Goal: Transaction & Acquisition: Purchase product/service

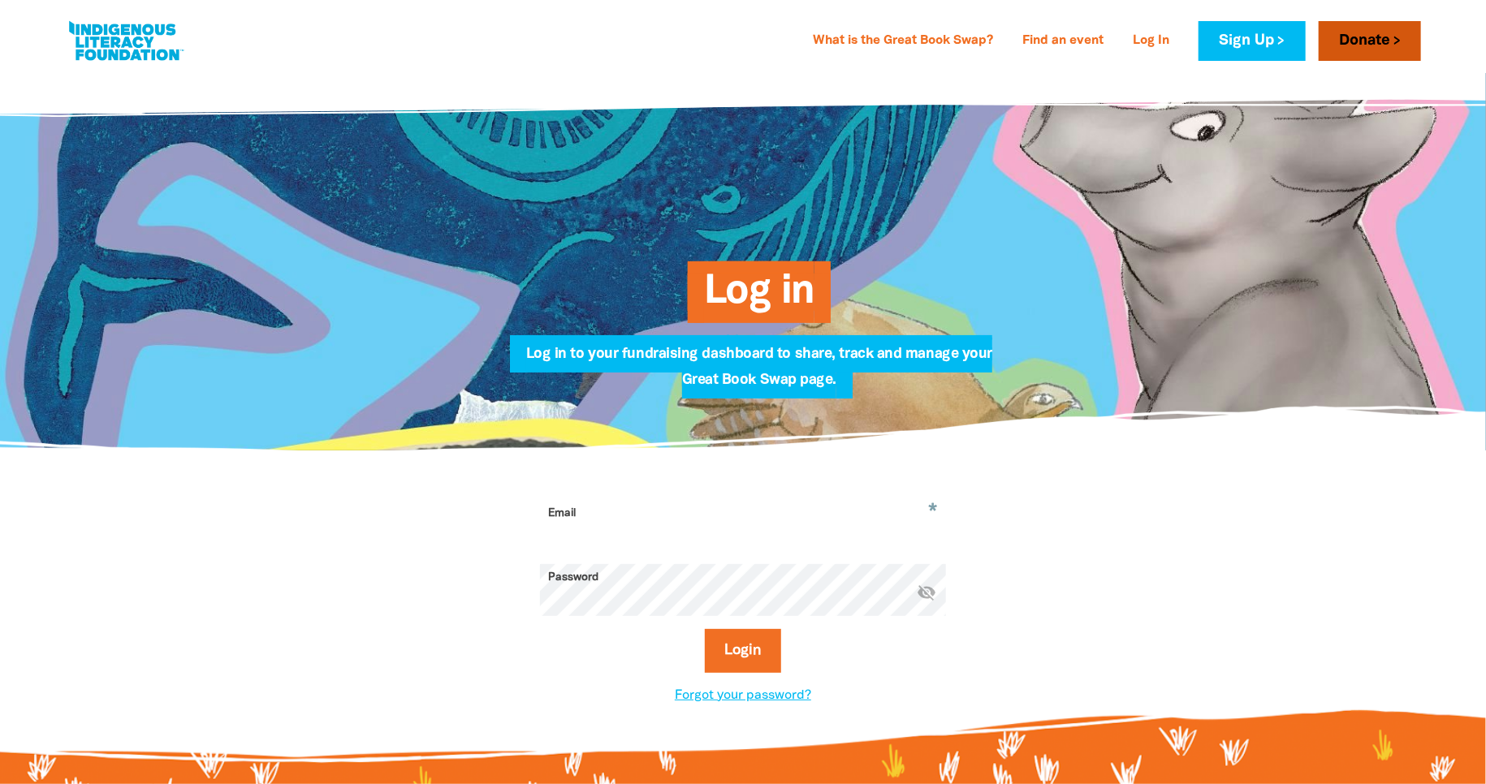
click at [1376, 52] on link "Donate" at bounding box center [1370, 41] width 102 height 40
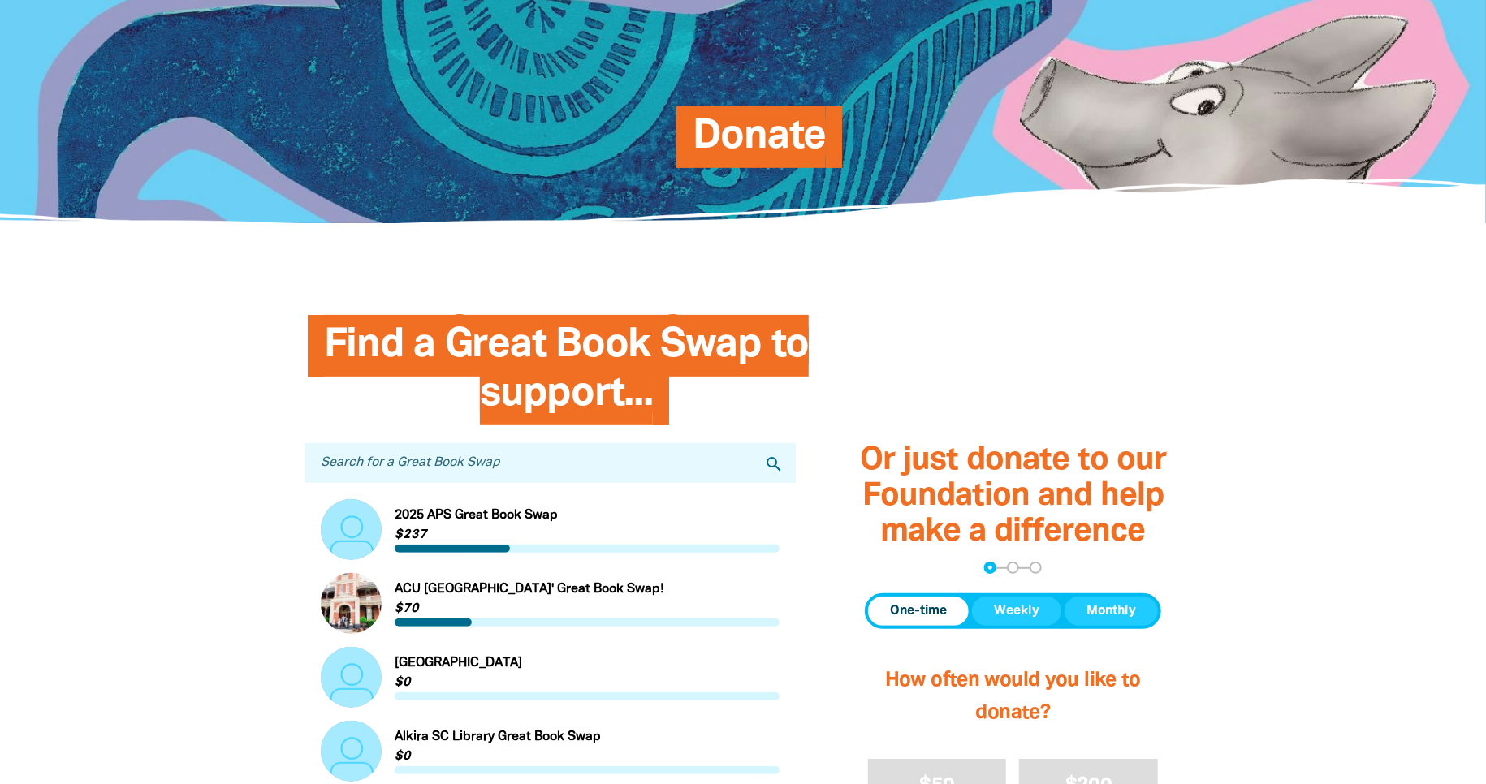
scroll to position [171, 0]
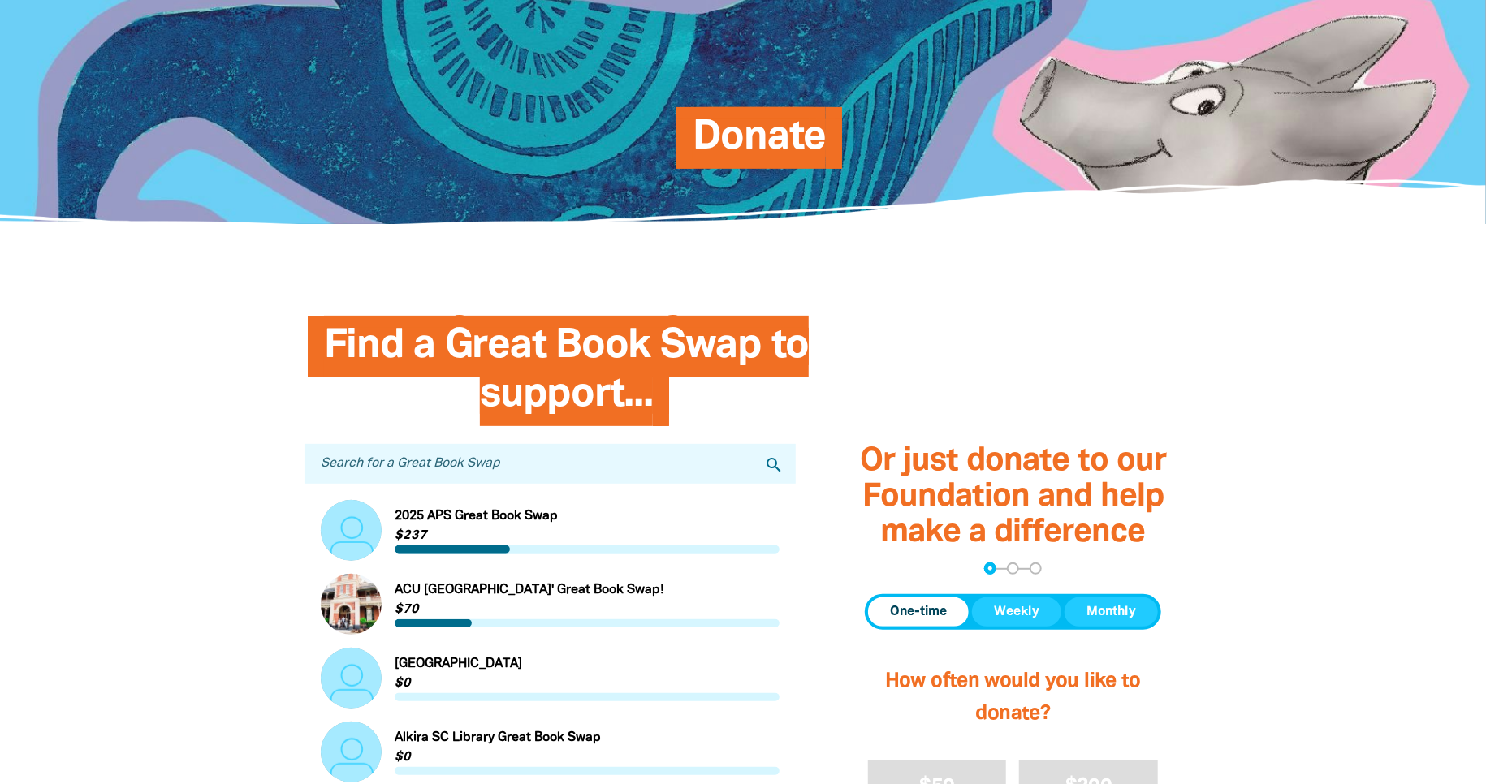
click at [441, 461] on input "Search for a Great Book Swap" at bounding box center [550, 464] width 491 height 40
type input "Lindisfarne"
click at [777, 466] on icon "search" at bounding box center [773, 465] width 19 height 19
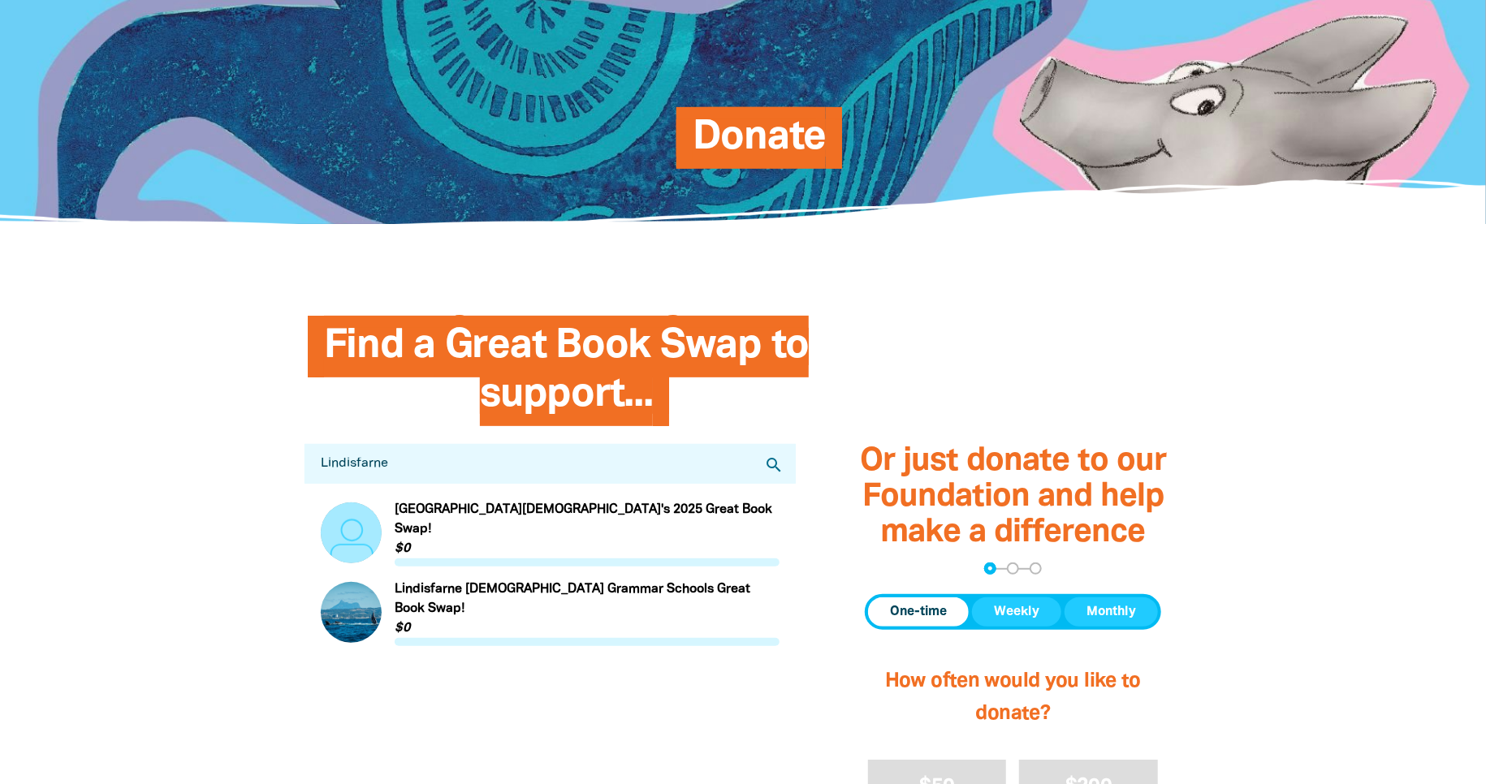
click at [509, 516] on link "Link to [GEOGRAPHIC_DATA][DEMOGRAPHIC_DATA]'s 2025 Great Book Swap!" at bounding box center [550, 533] width 459 height 67
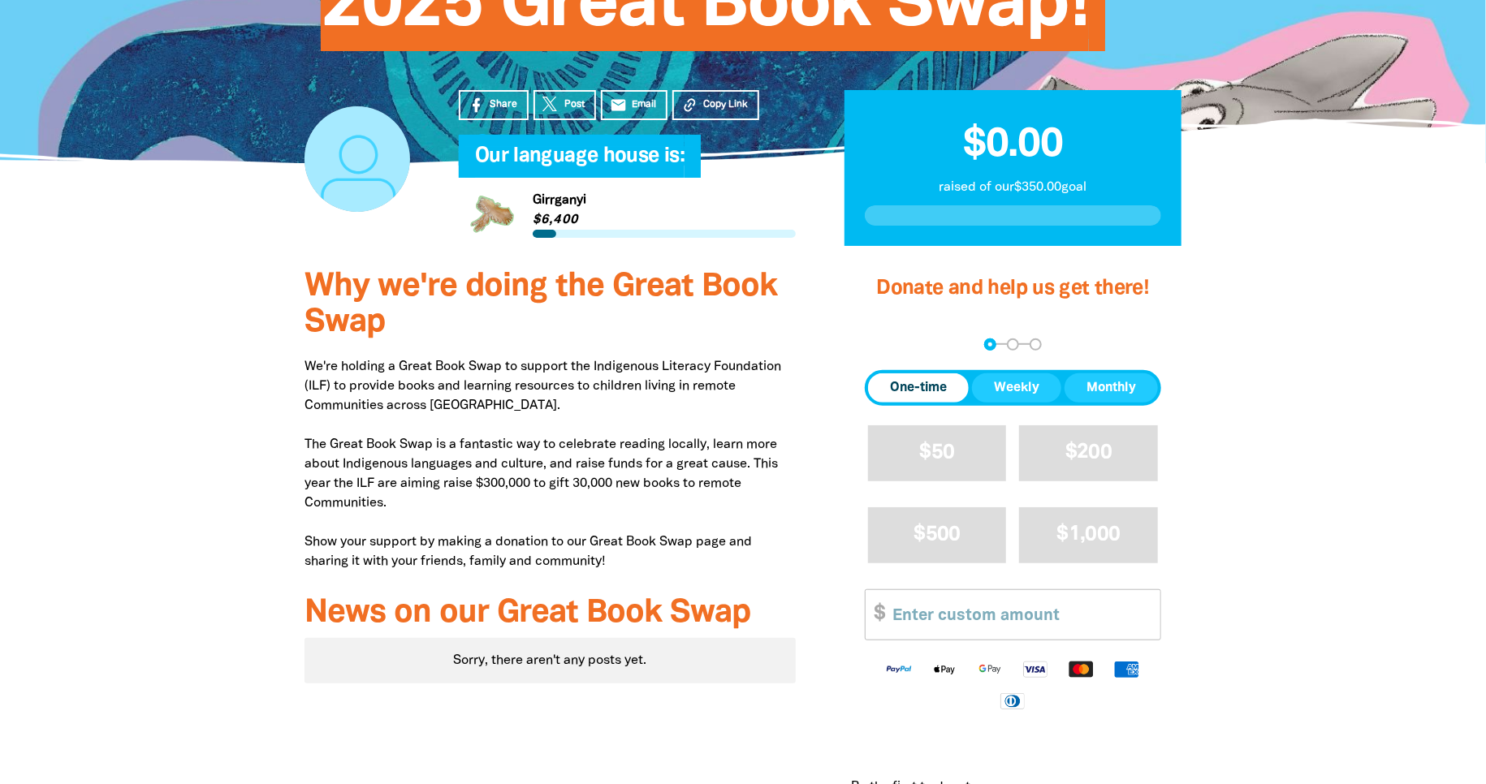
scroll to position [489, 0]
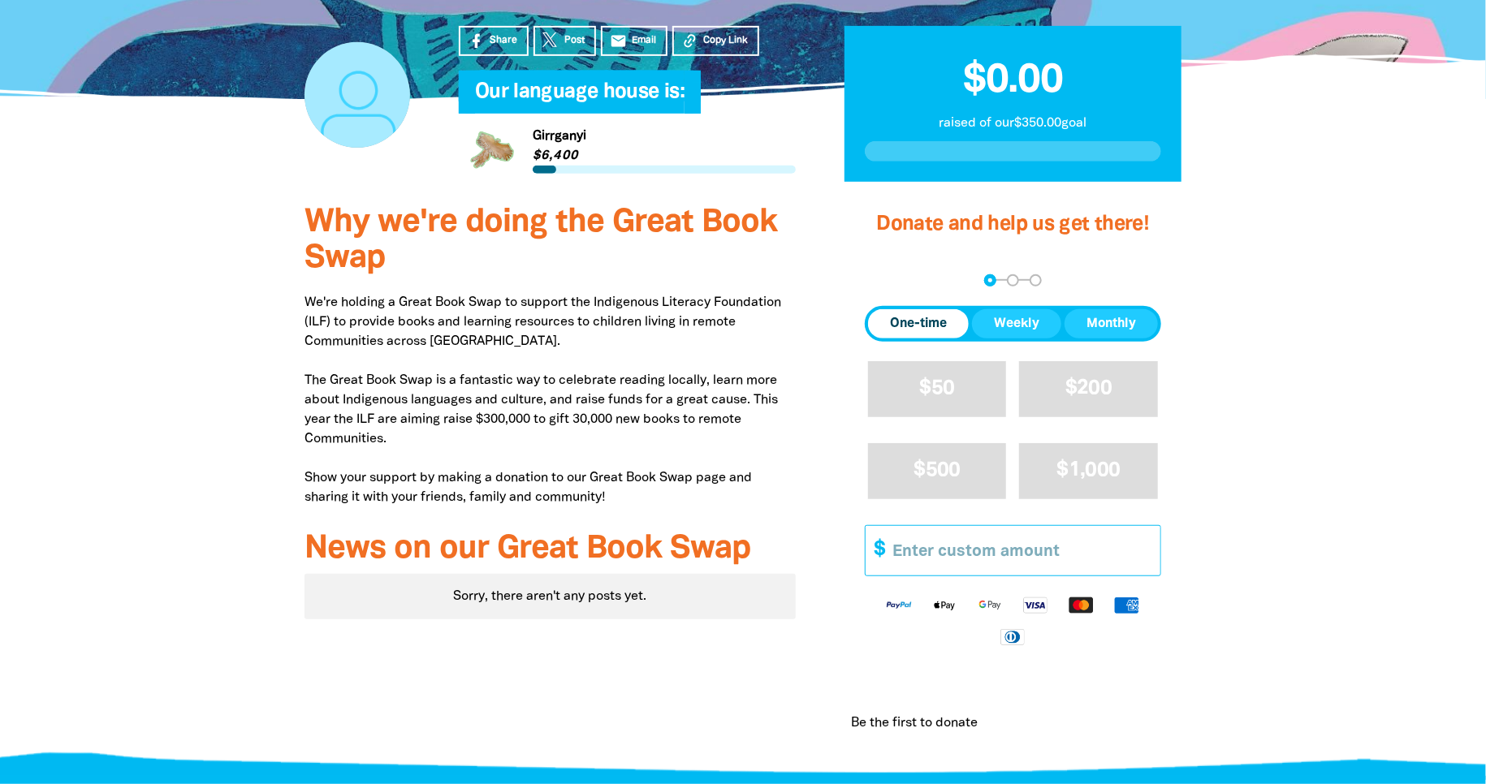
click at [908, 554] on input "Other Amount" at bounding box center [1021, 551] width 279 height 50
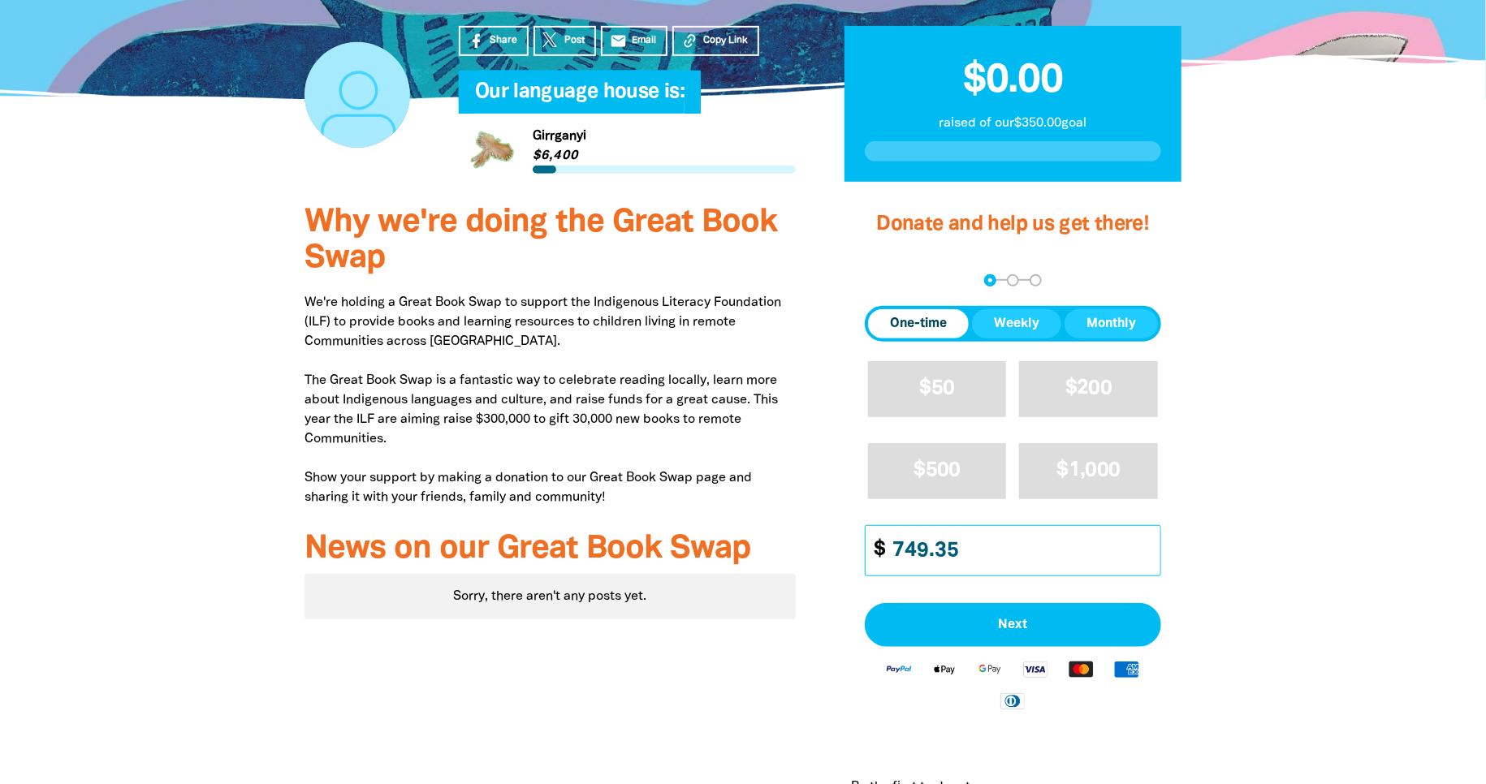
type input "749.35"
click at [1005, 619] on span "Next" at bounding box center [1013, 625] width 261 height 13
select select "AU"
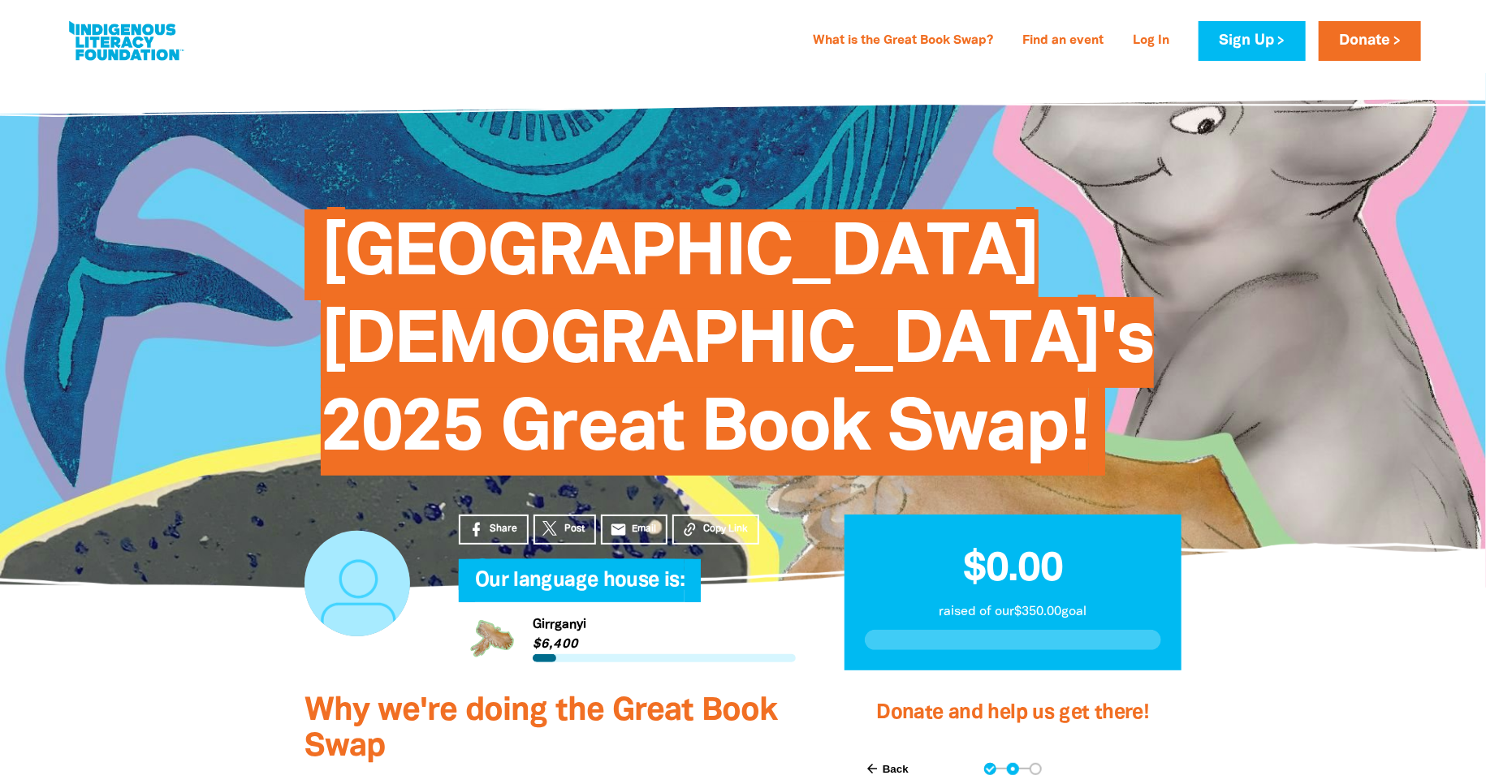
scroll to position [0, 0]
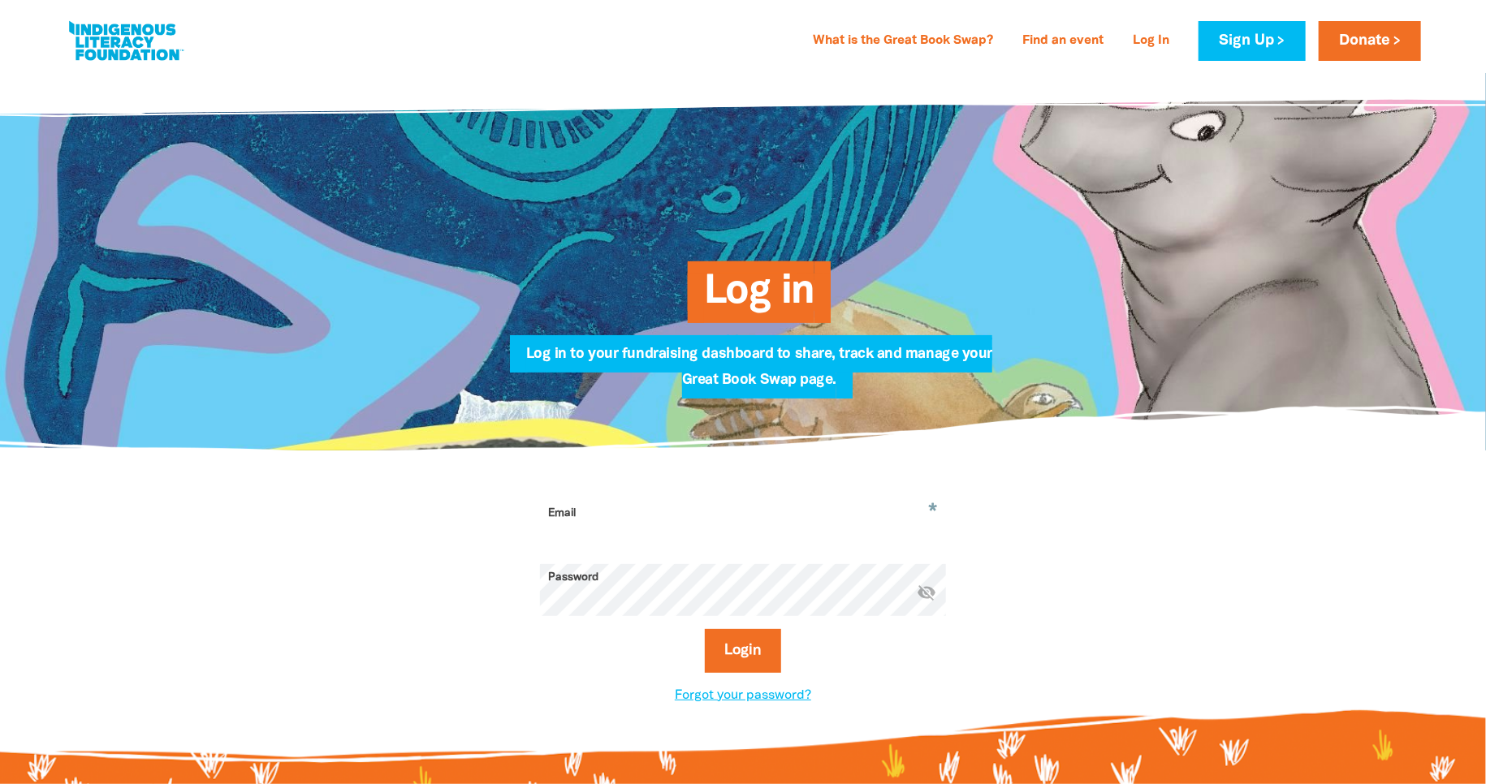
click at [663, 521] on input "Email" at bounding box center [743, 525] width 406 height 51
paste input "[EMAIL_ADDRESS][DOMAIN_NAME]"
type input "[EMAIL_ADDRESS][DOMAIN_NAME]"
click at [735, 655] on button "Login" at bounding box center [743, 651] width 77 height 44
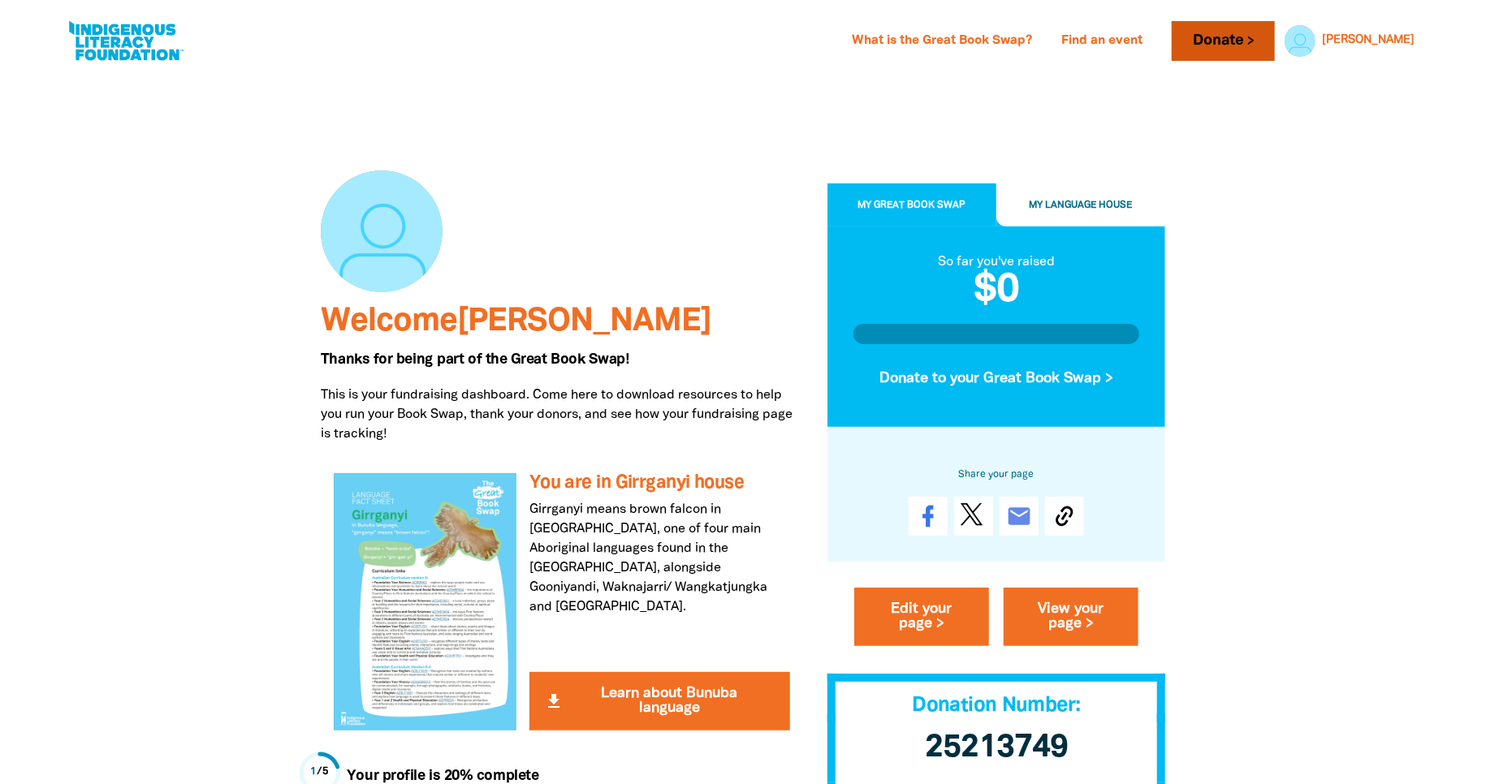
click at [1274, 38] on link "Donate" at bounding box center [1223, 41] width 102 height 40
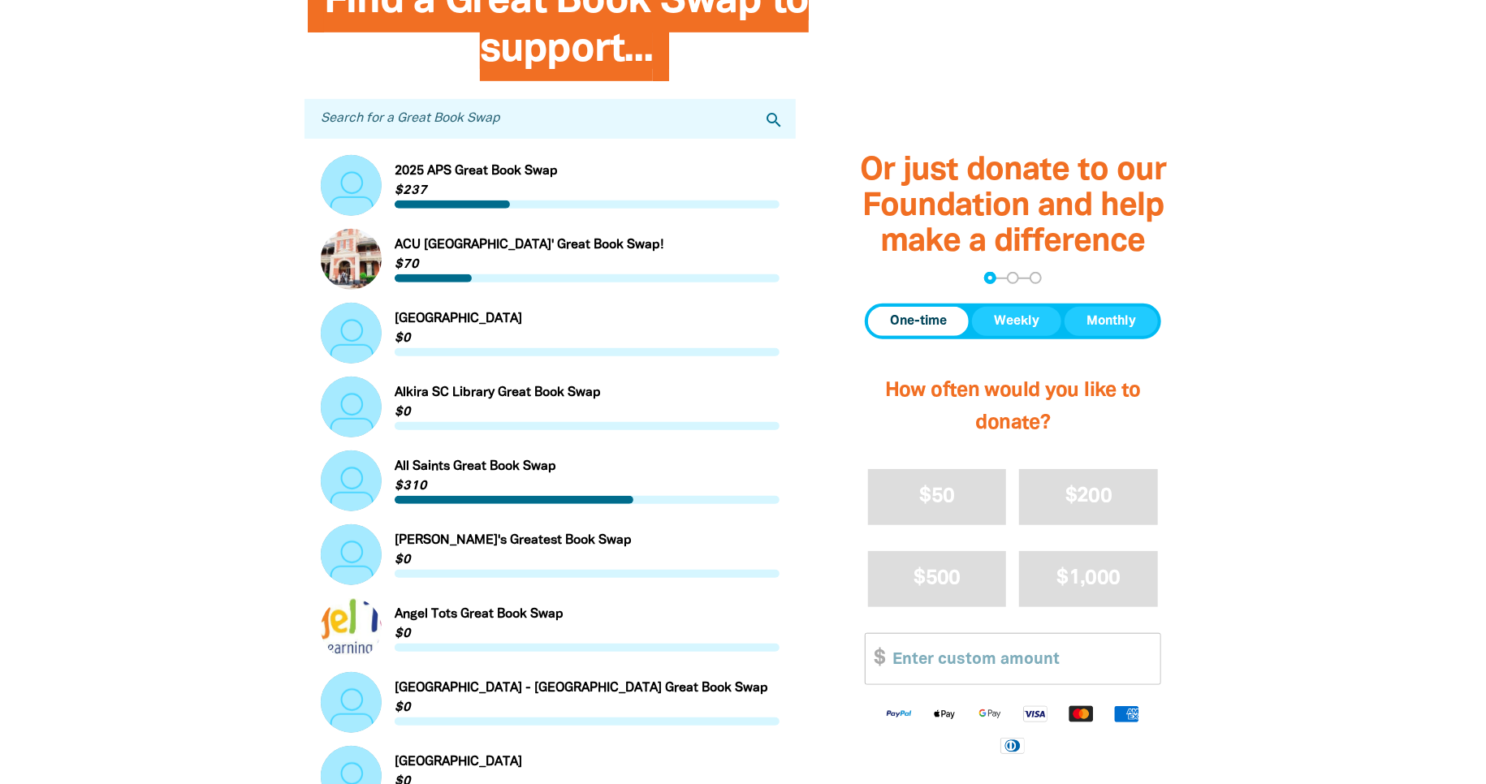
scroll to position [516, 0]
click at [421, 122] on input "Search for a Great Book Swap" at bounding box center [550, 118] width 491 height 40
type input "Lindisfarne"
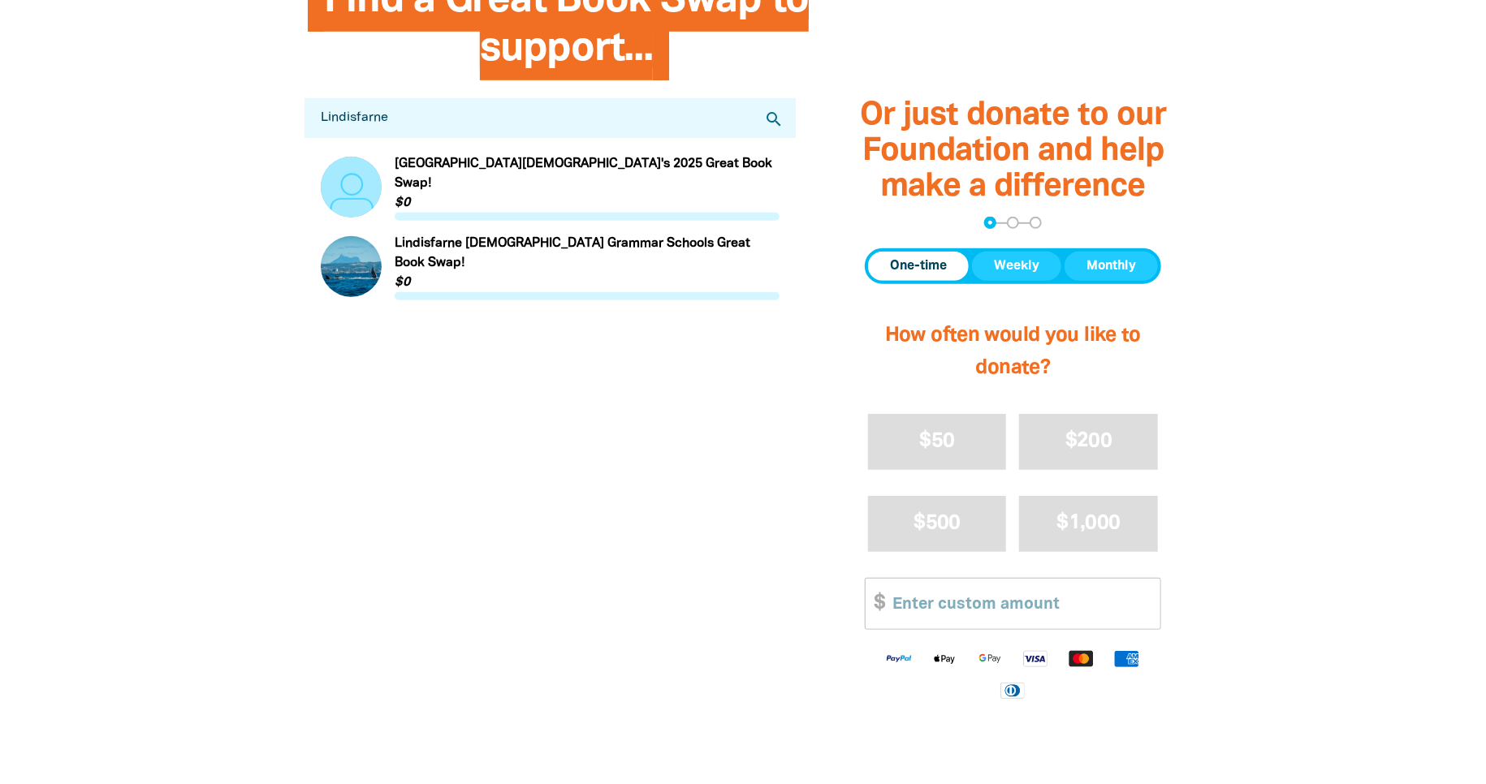
click at [616, 172] on link "Link to [GEOGRAPHIC_DATA][DEMOGRAPHIC_DATA]'s 2025 Great Book Swap!" at bounding box center [550, 187] width 459 height 67
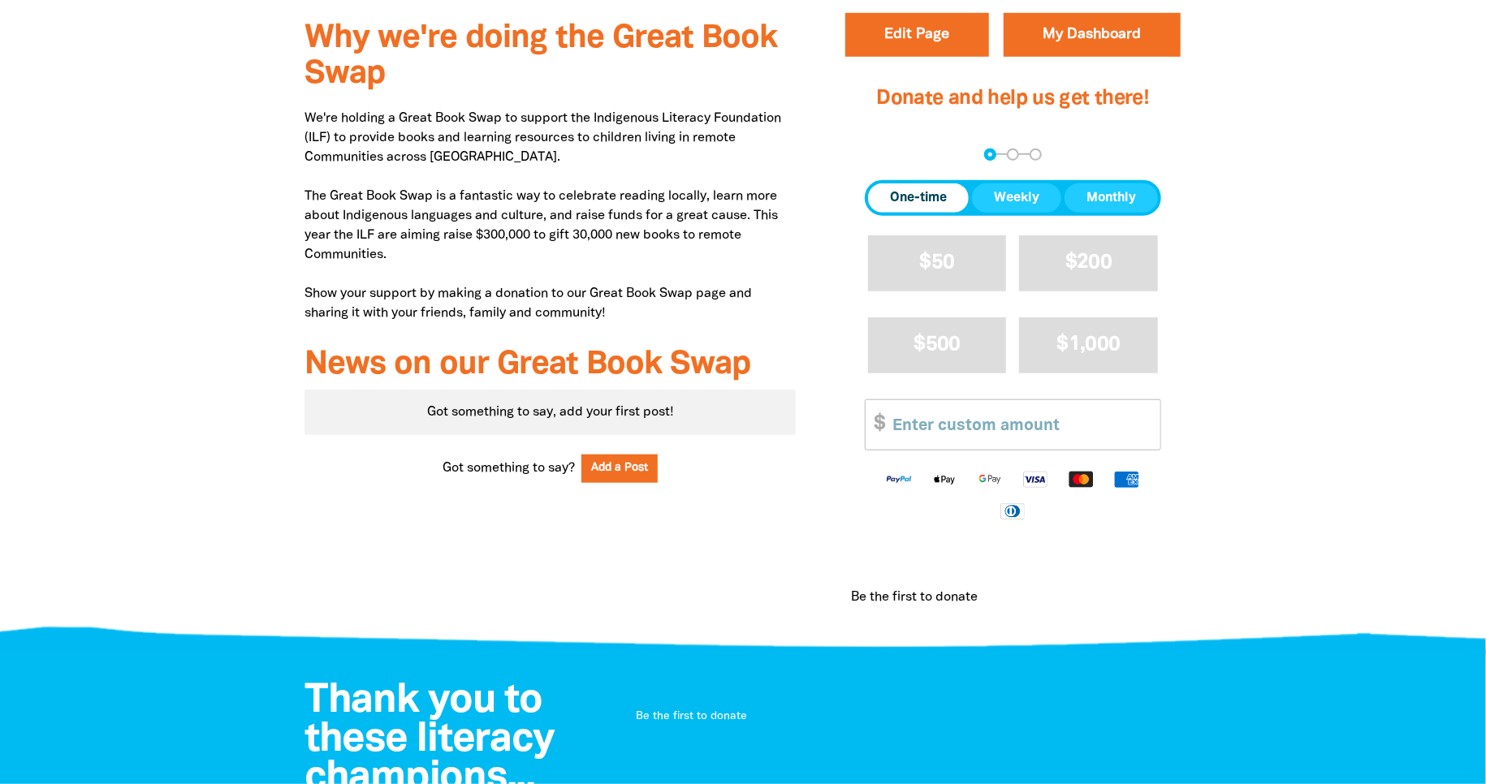
scroll to position [676, 0]
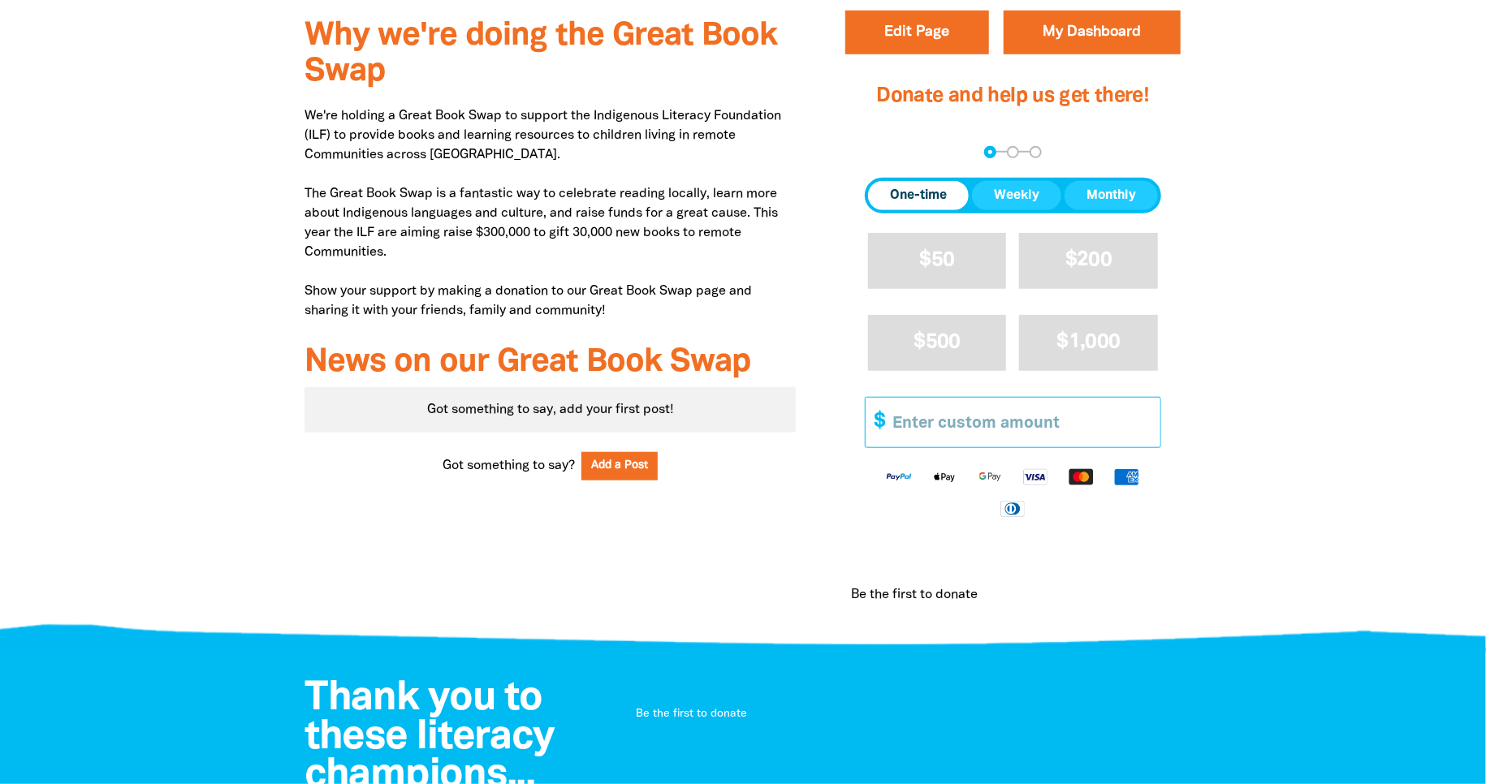
click at [983, 422] on input "Other Amount" at bounding box center [1021, 423] width 279 height 50
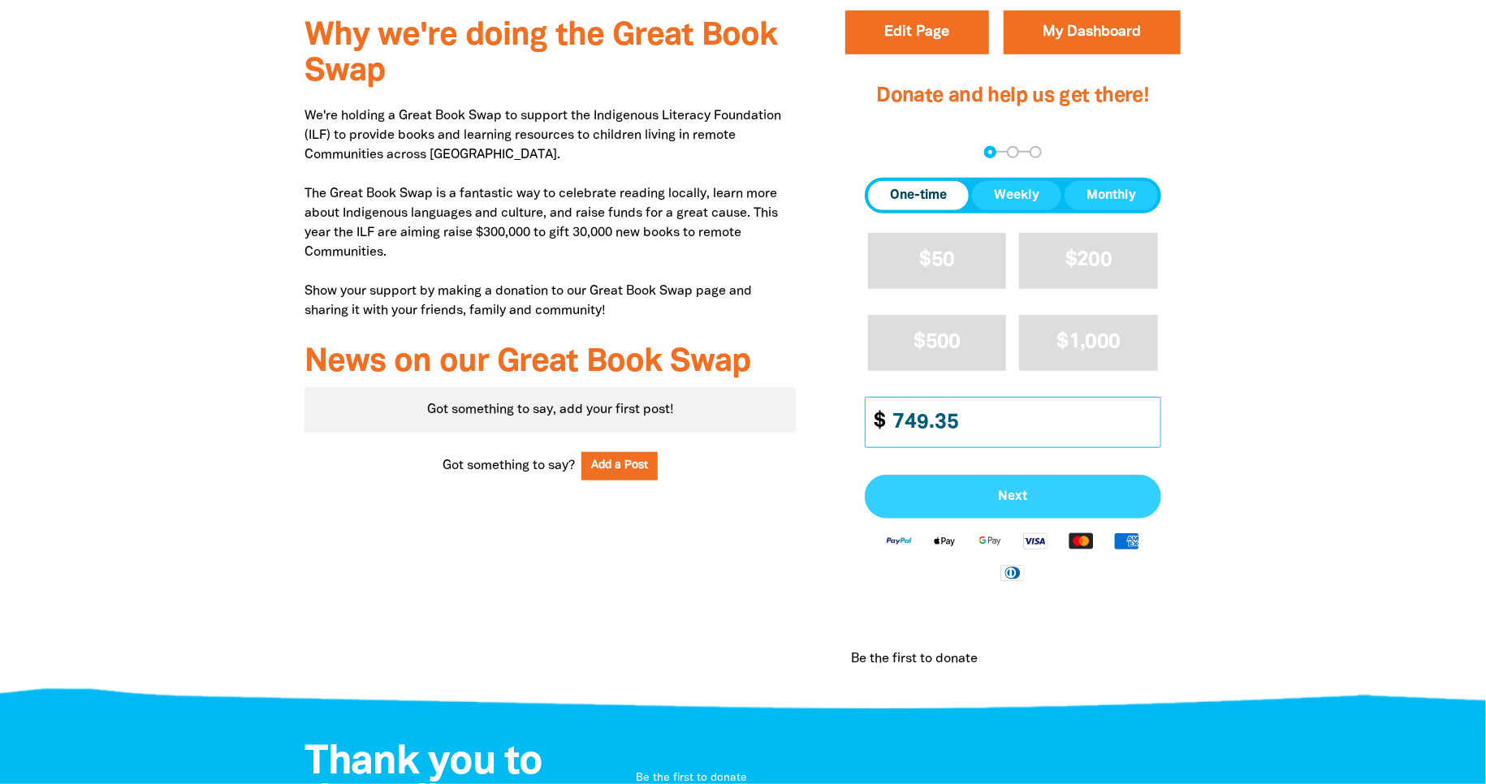
type input "749.35"
click at [994, 498] on span "Next" at bounding box center [1013, 496] width 261 height 13
select select "AU"
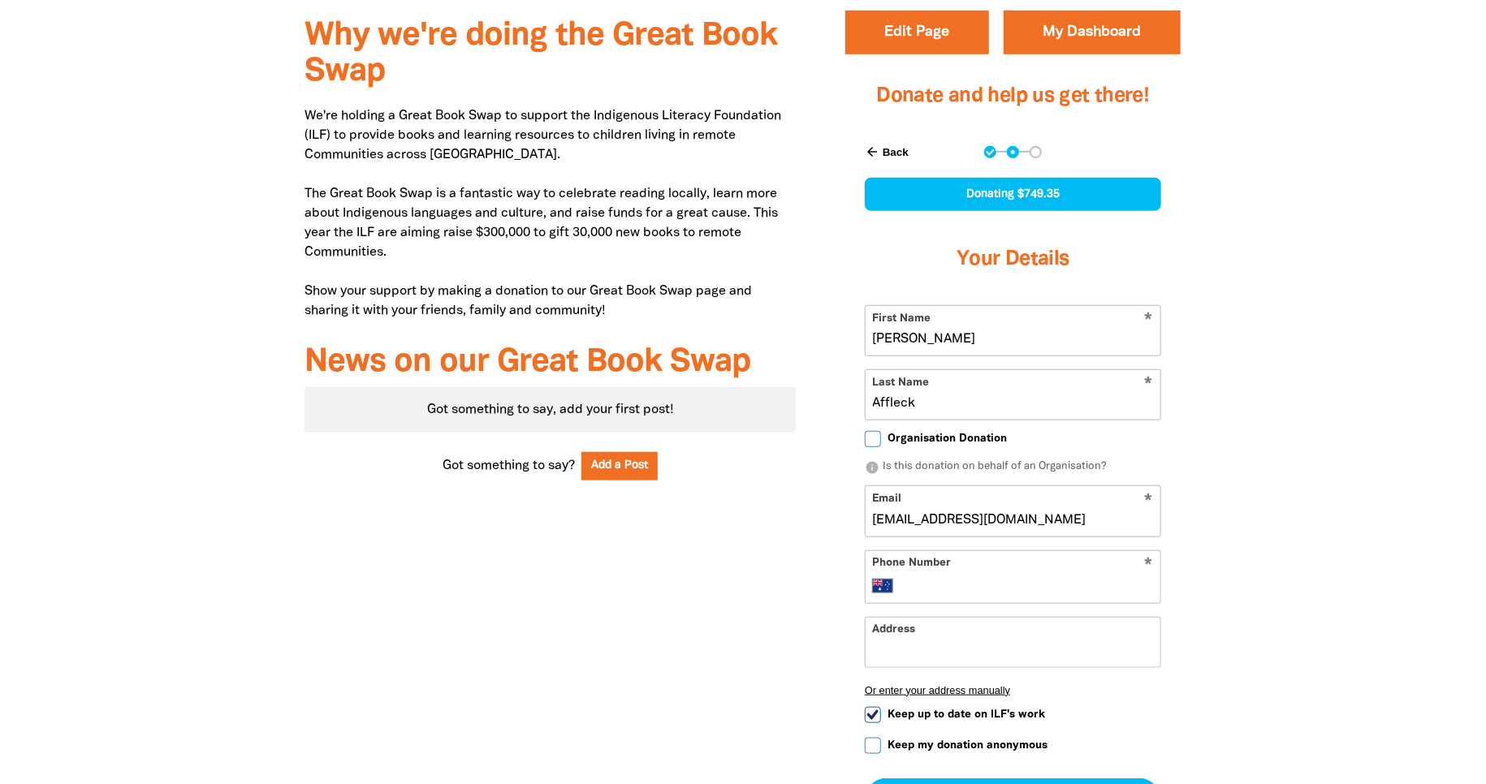
click at [875, 439] on input "Organisation Donation" at bounding box center [873, 439] width 16 height 16
checkbox input "true"
select select "AU"
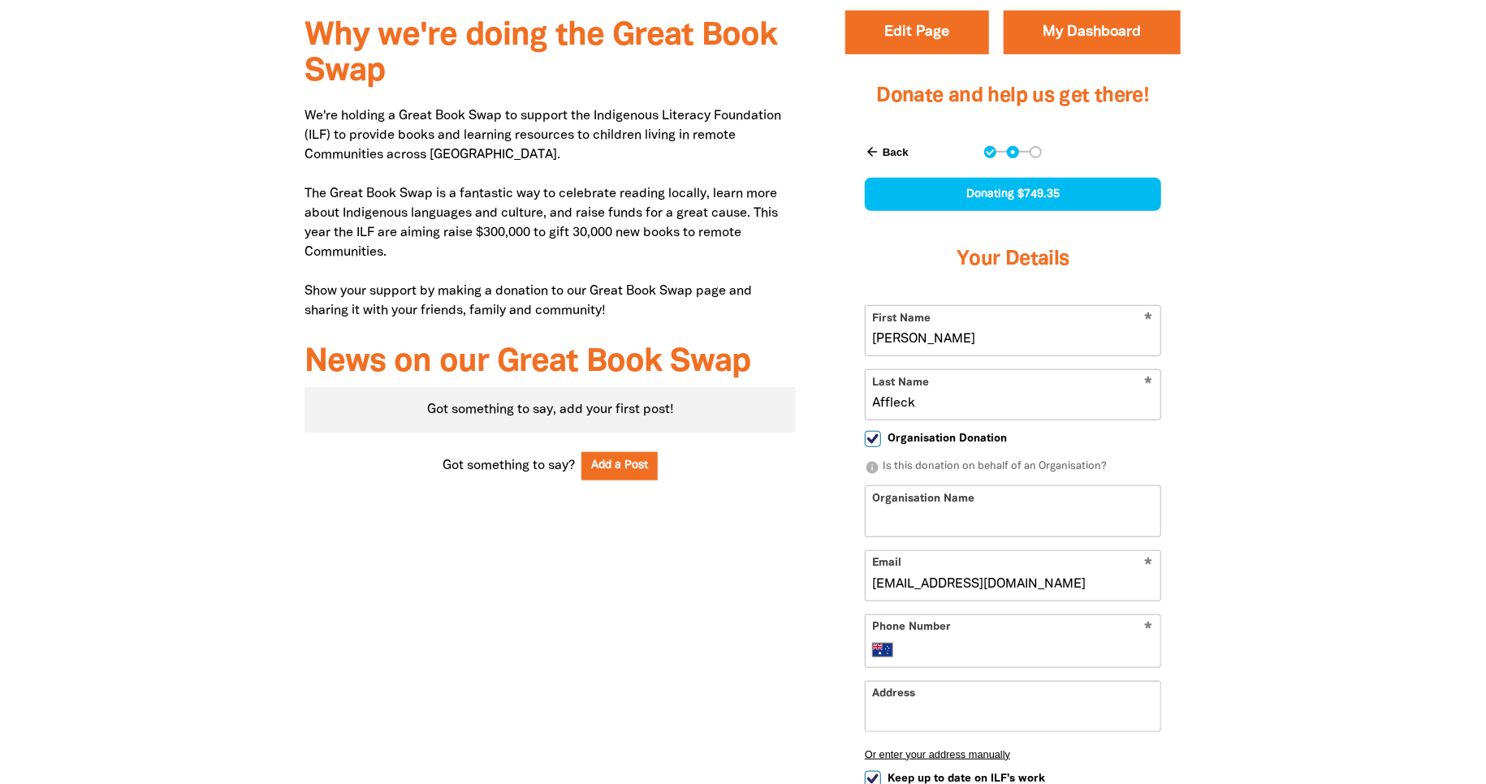
click at [912, 512] on input "Organisation Name" at bounding box center [1013, 511] width 295 height 50
type input "Lindisfarne Anglican Grammar School"
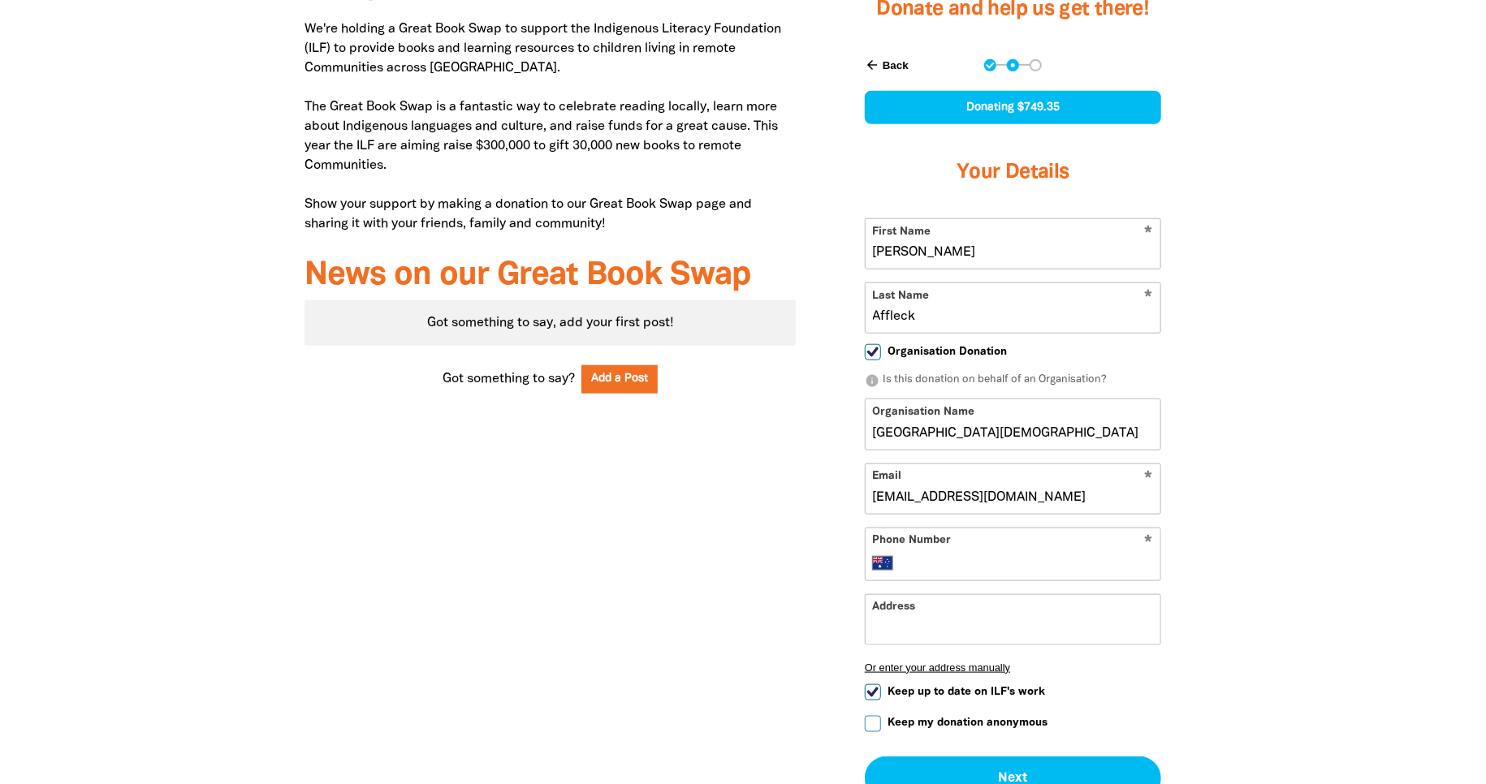
scroll to position [771, 0]
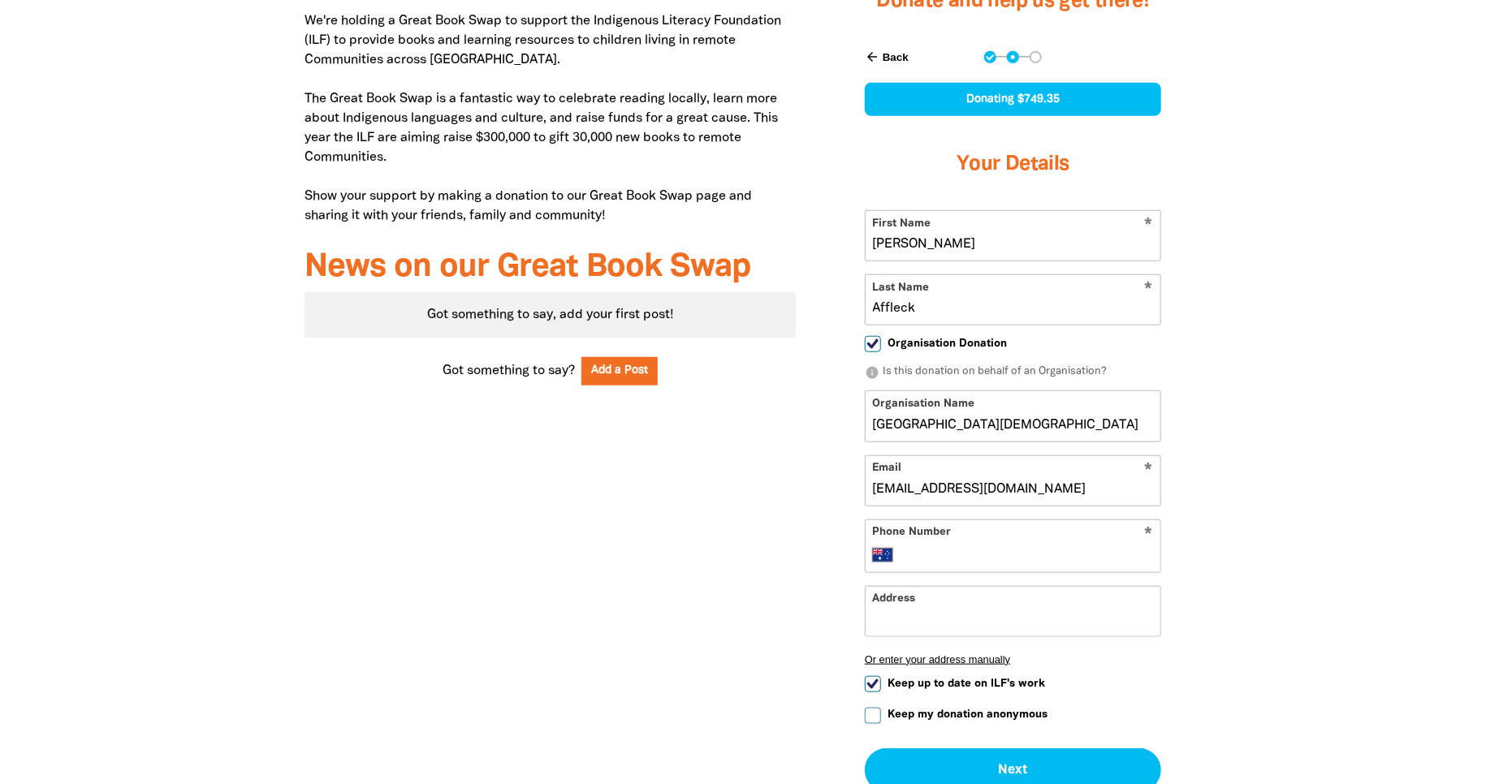
click at [932, 554] on input "Phone Number" at bounding box center [1029, 555] width 248 height 19
type input "(07) 5590 5099"
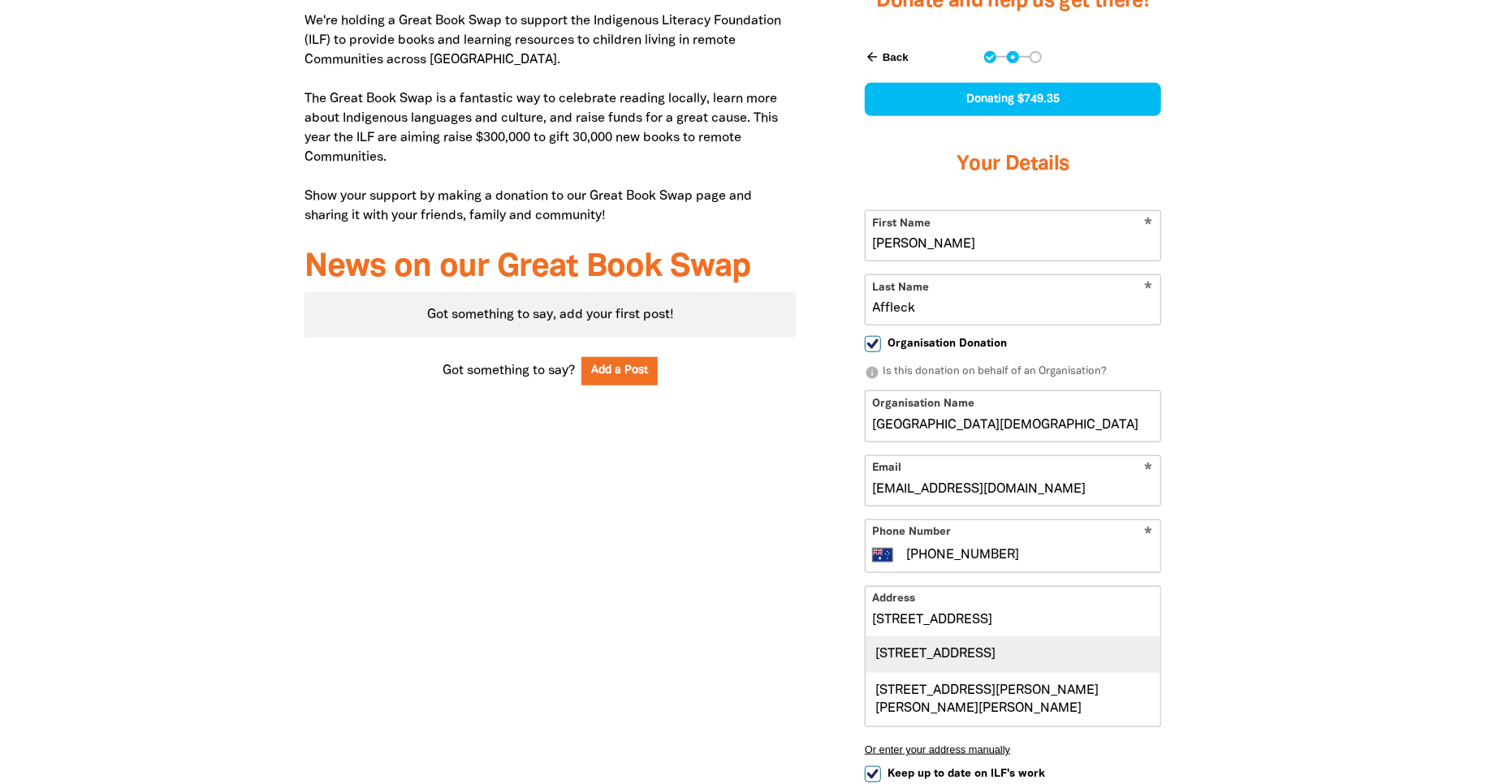
click at [1002, 657] on div "86 Mahers Lane, TERRANORA NSW 2486" at bounding box center [1013, 654] width 295 height 35
type input "86 Mahers Lane, TERRANORA NSW 2486"
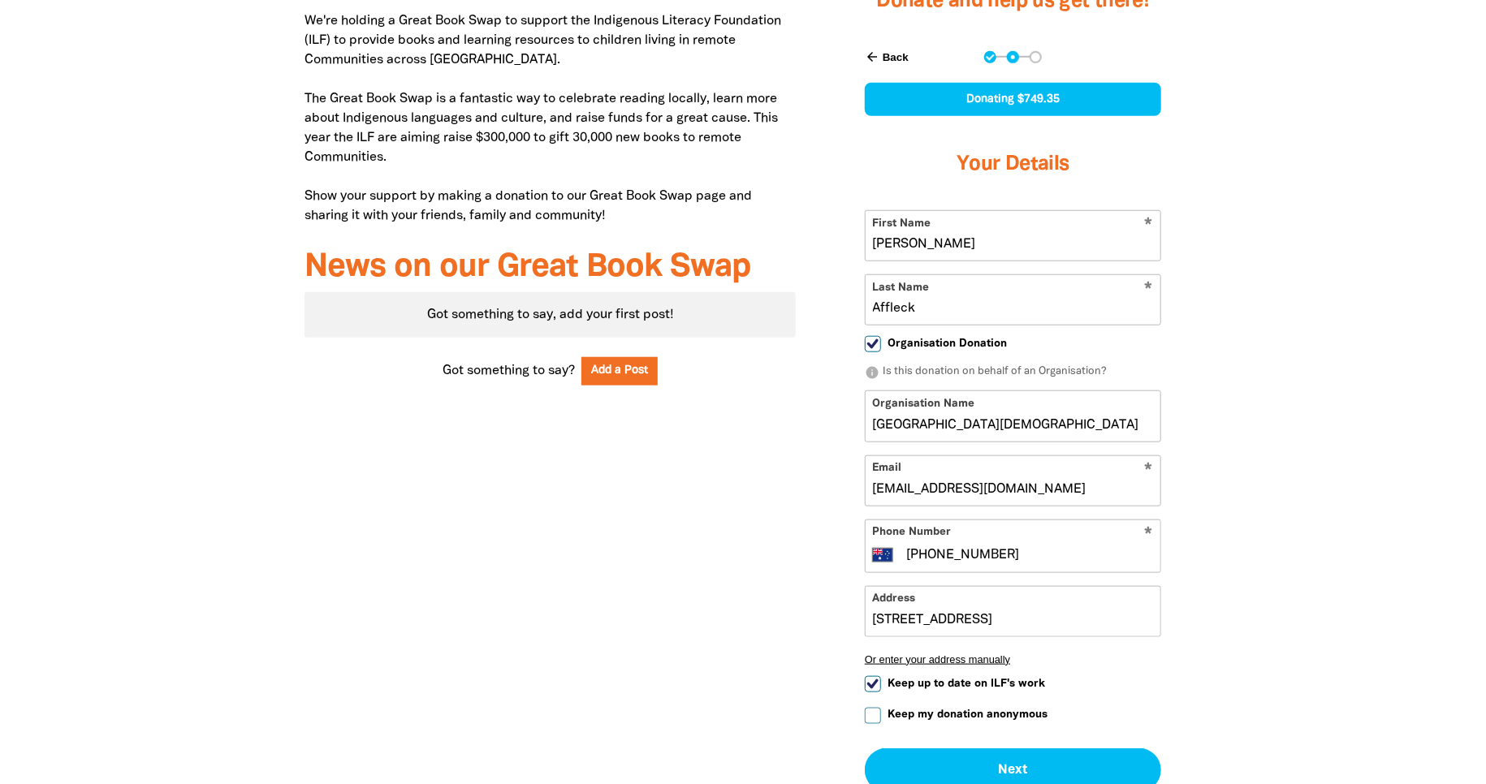
click at [1245, 629] on div at bounding box center [743, 404] width 1486 height 994
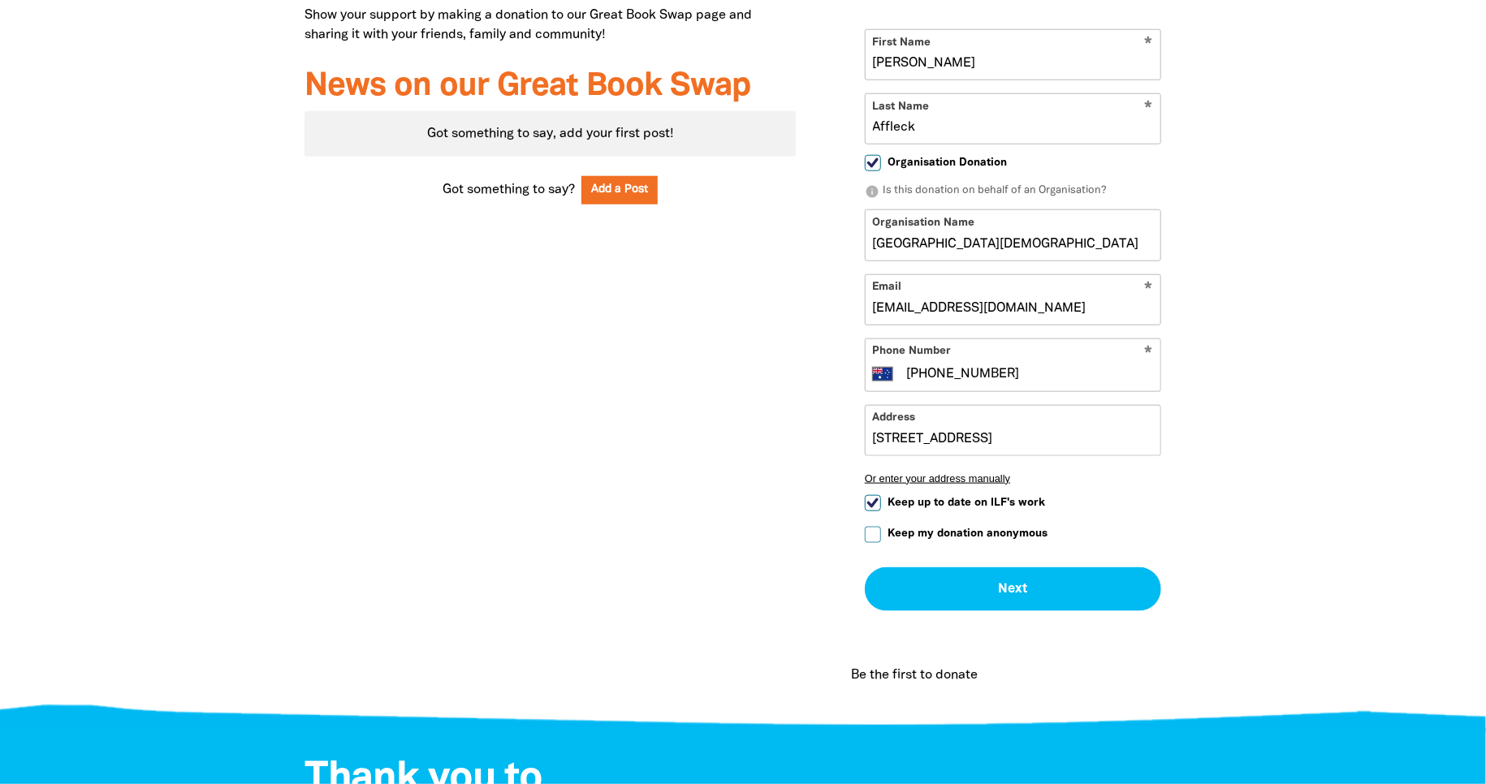
scroll to position [1077, 0]
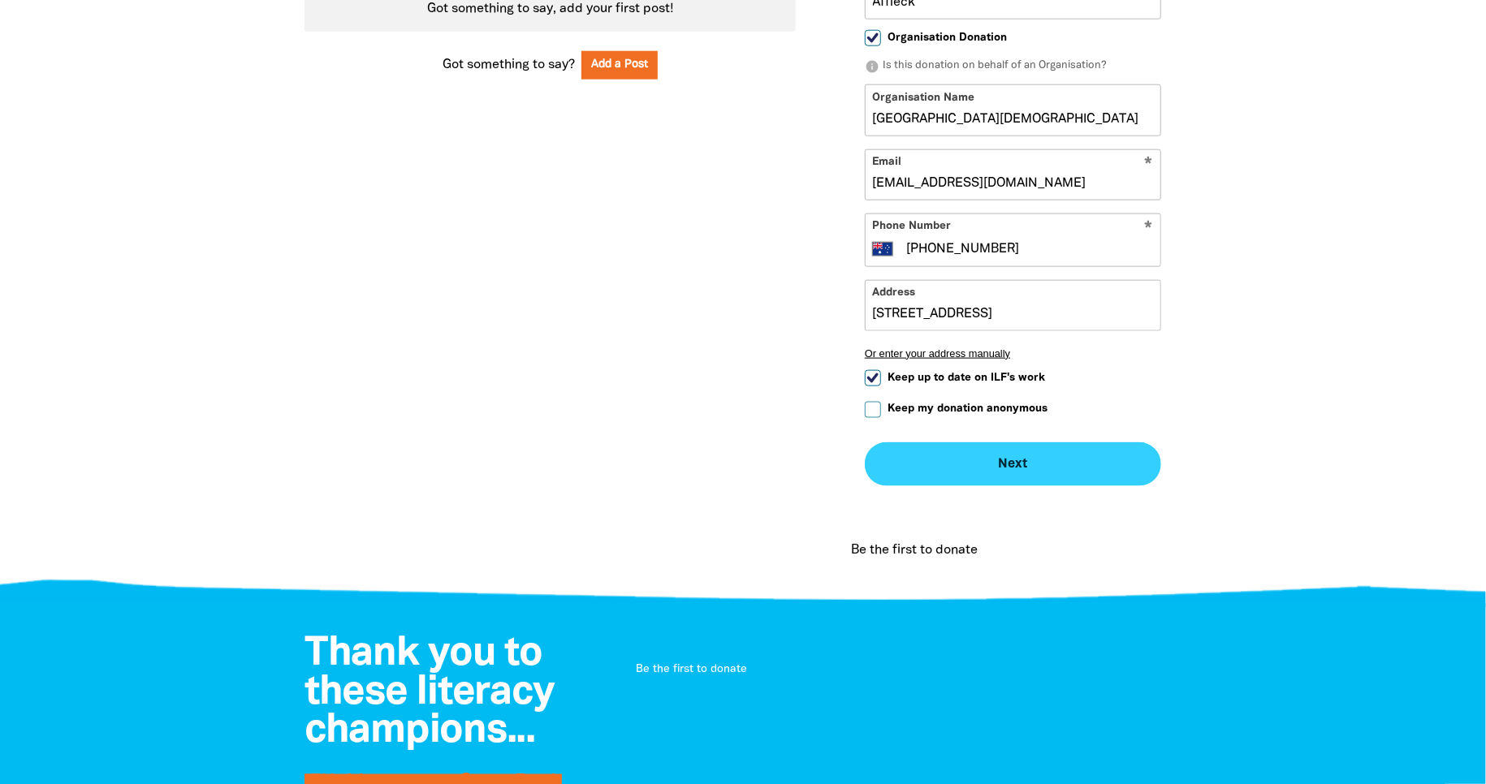
click at [970, 460] on button "Next chevron_right" at bounding box center [1013, 465] width 296 height 44
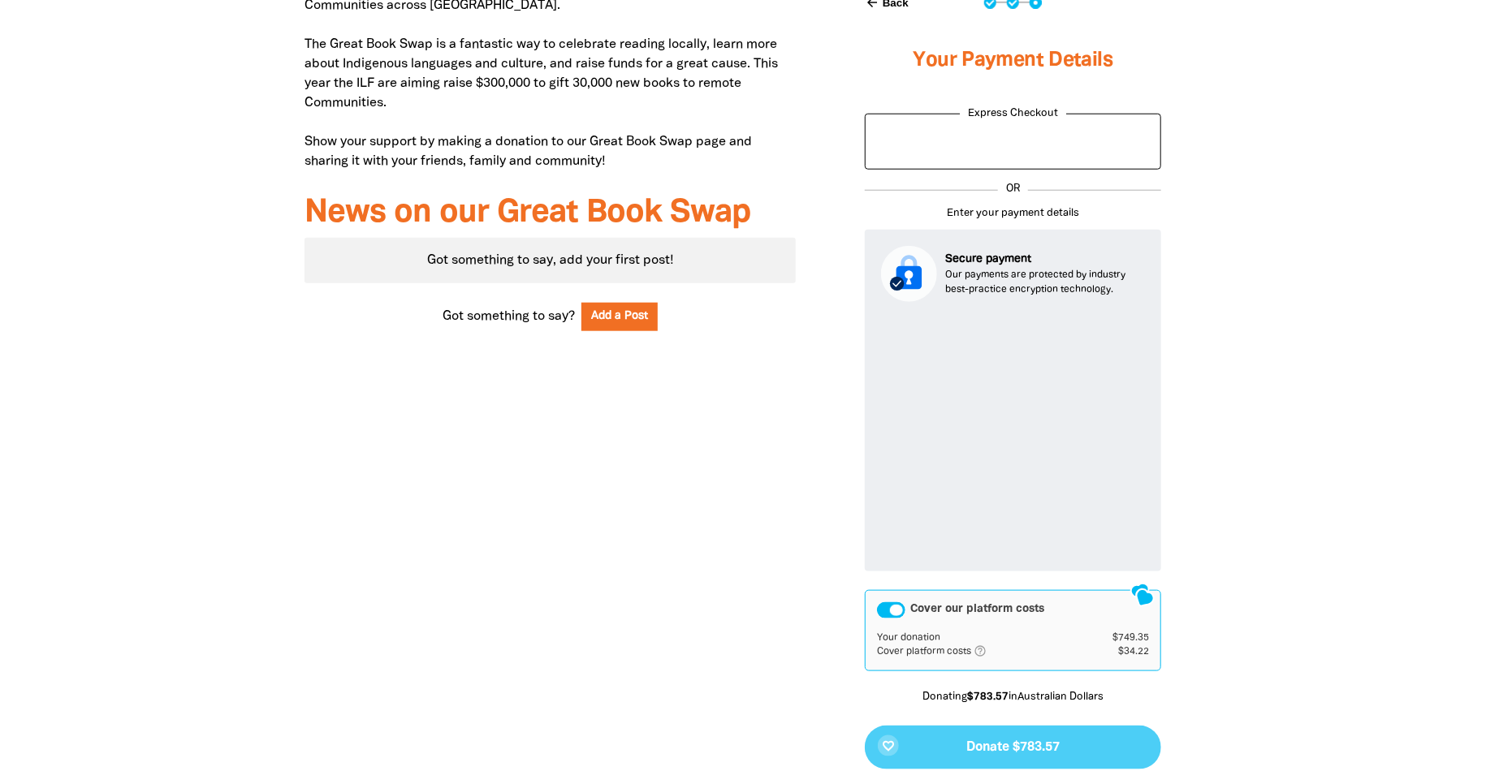
scroll to position [826, 0]
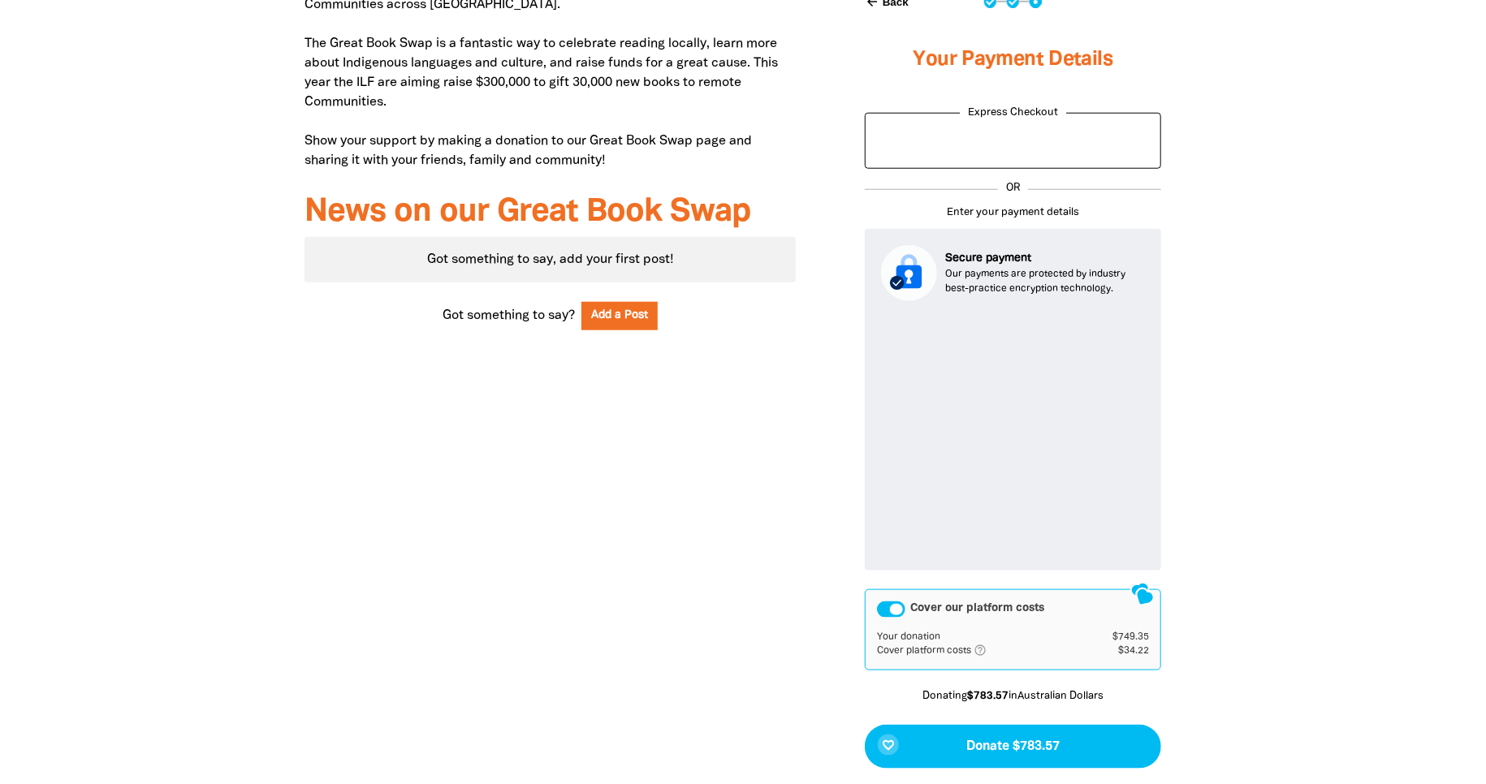
click at [885, 610] on div "Cover our platform costs" at bounding box center [891, 610] width 28 height 16
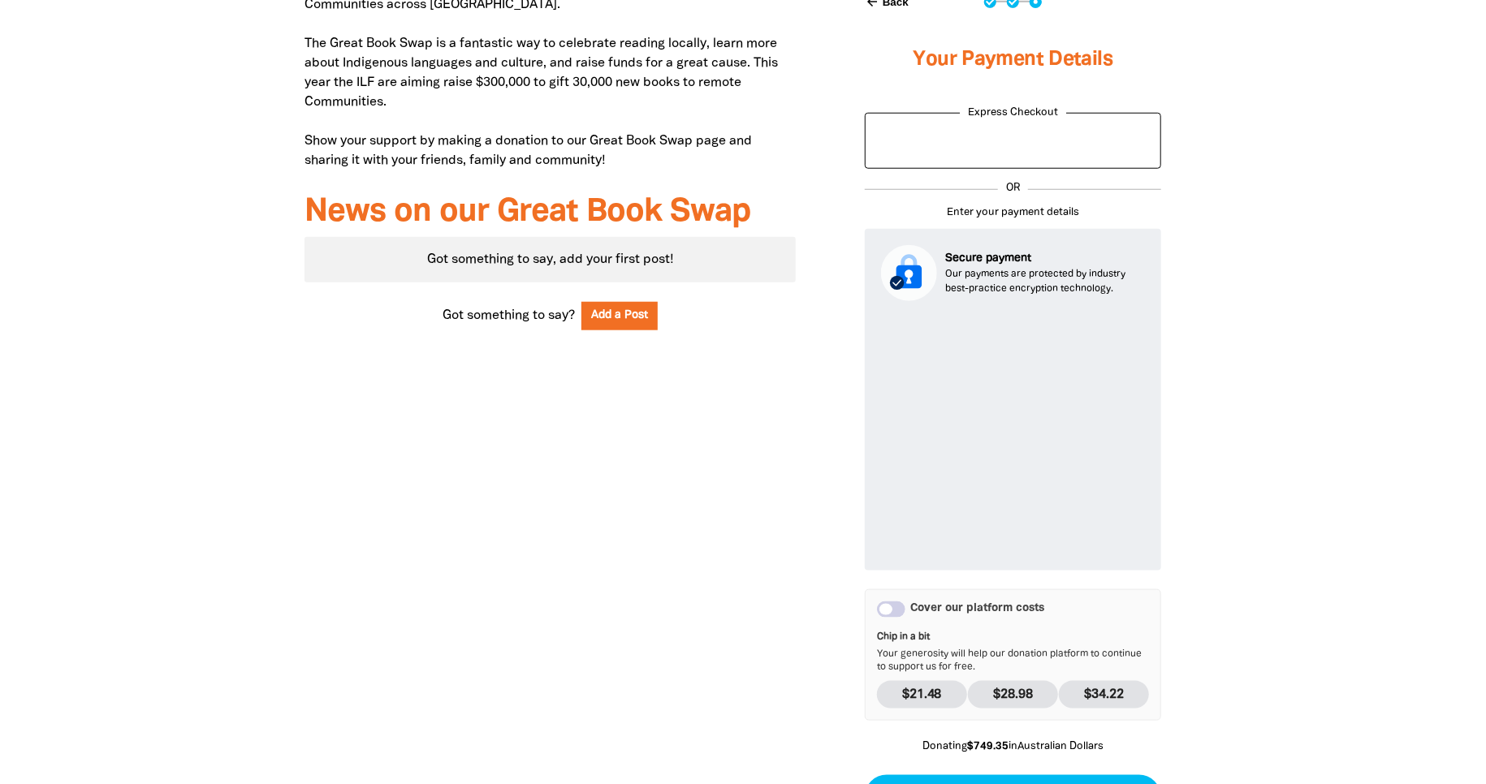
click at [1250, 599] on div at bounding box center [743, 390] width 1486 height 1077
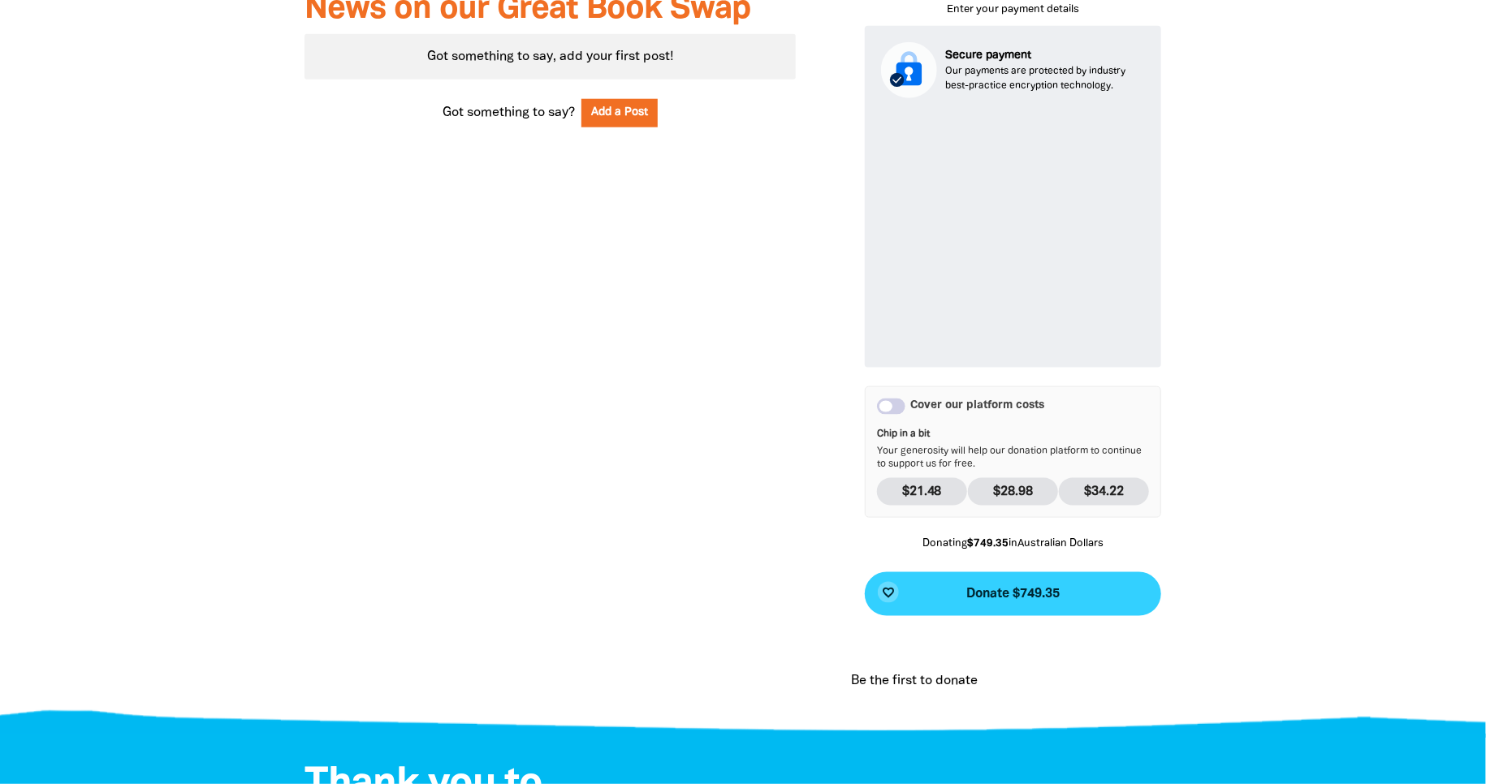
scroll to position [1030, 0]
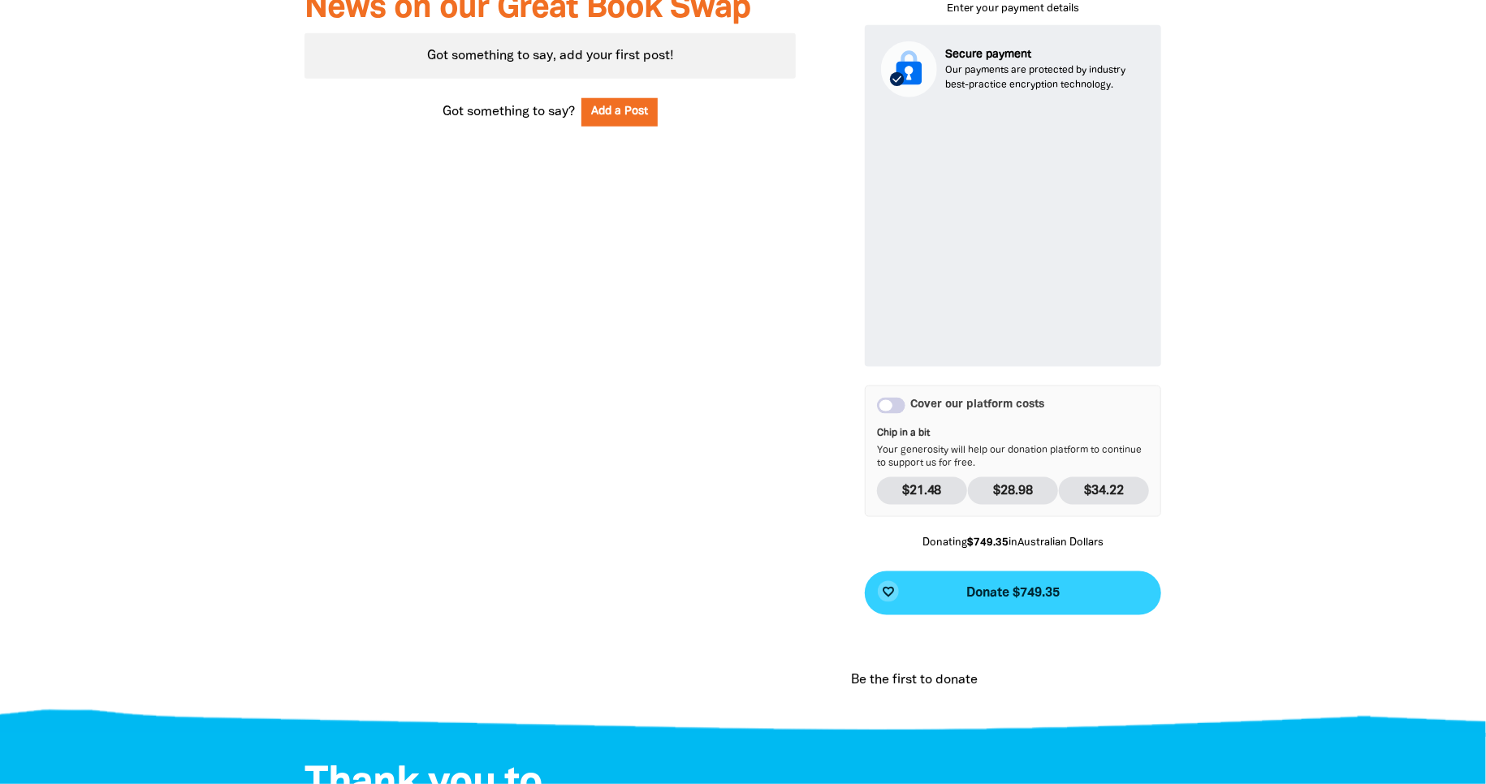
click at [1008, 598] on span "Donate $749.35" at bounding box center [1012, 593] width 93 height 13
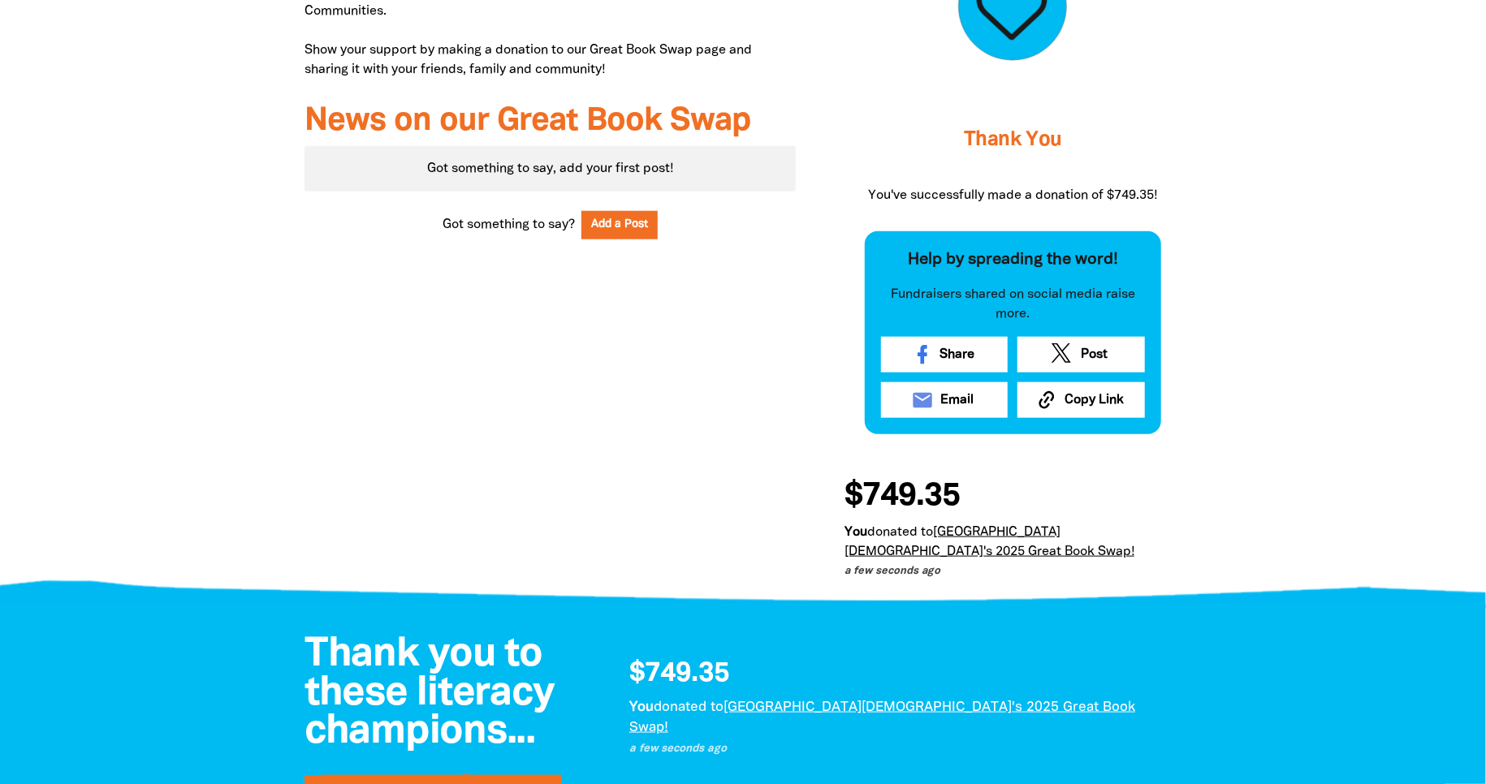
scroll to position [816, 0]
